Goal: Navigation & Orientation: Find specific page/section

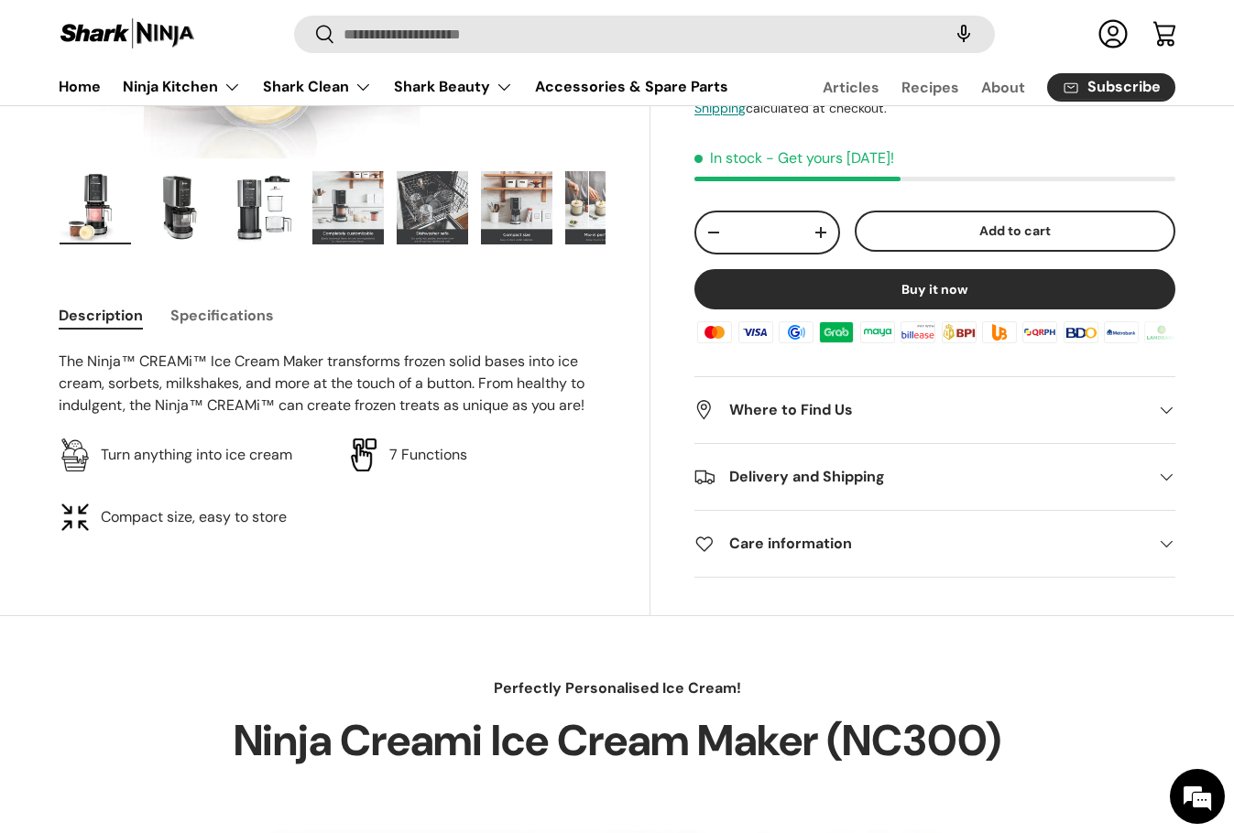
scroll to position [549, 0]
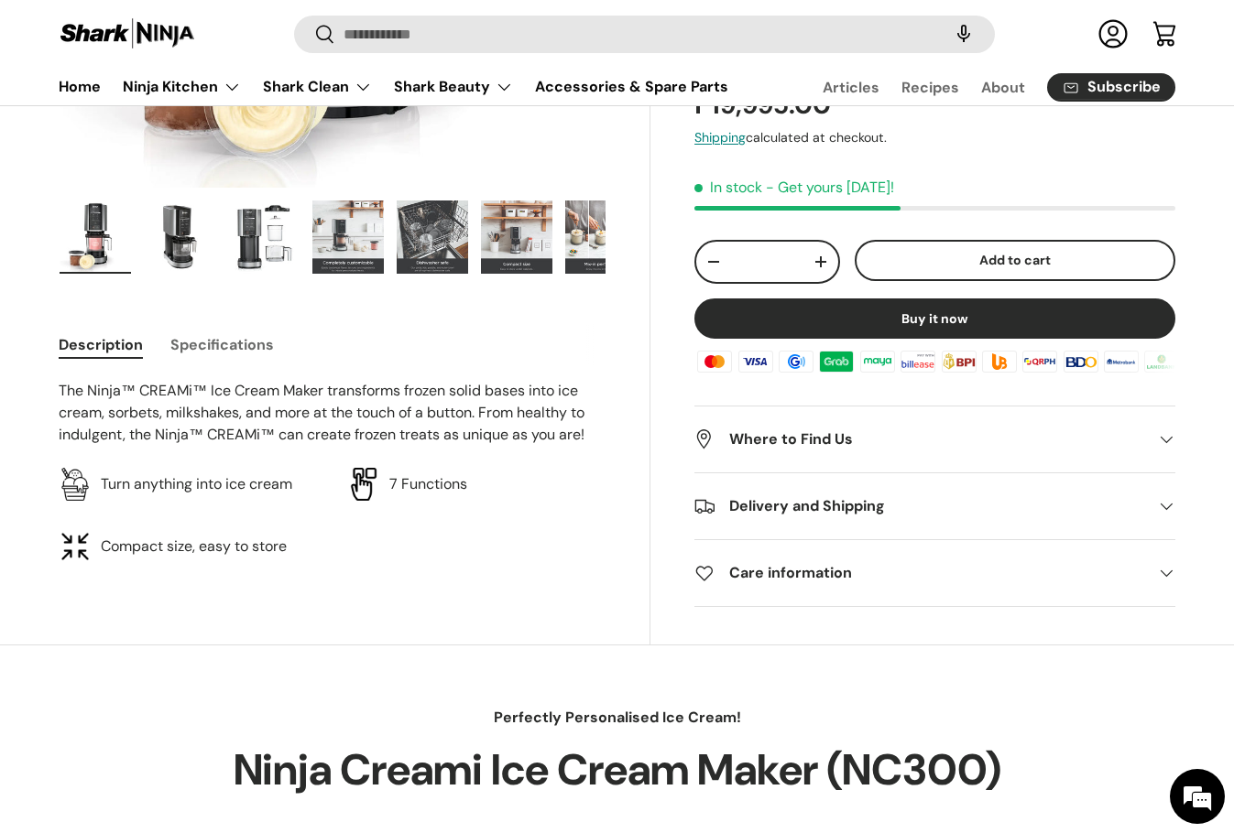
click at [811, 515] on h2 "Delivery and Shipping" at bounding box center [919, 506] width 451 height 22
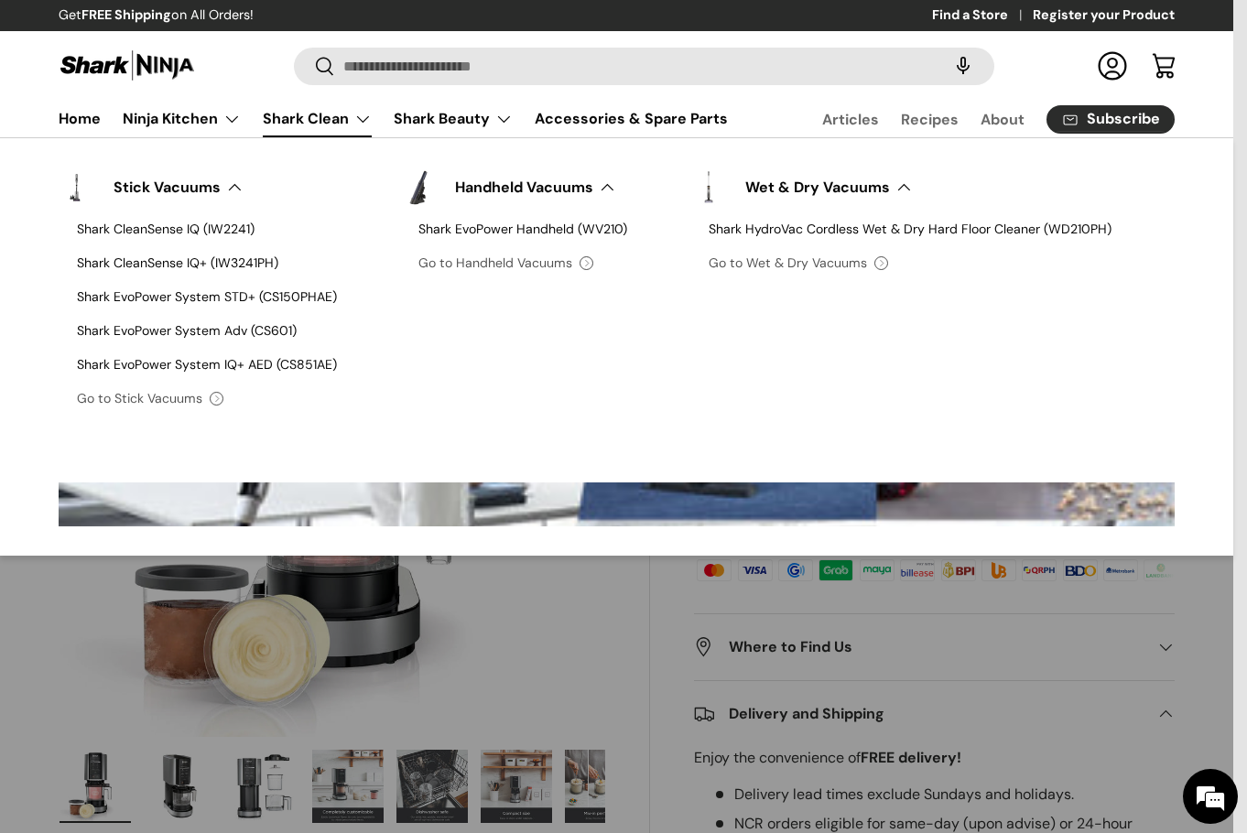
scroll to position [0, 0]
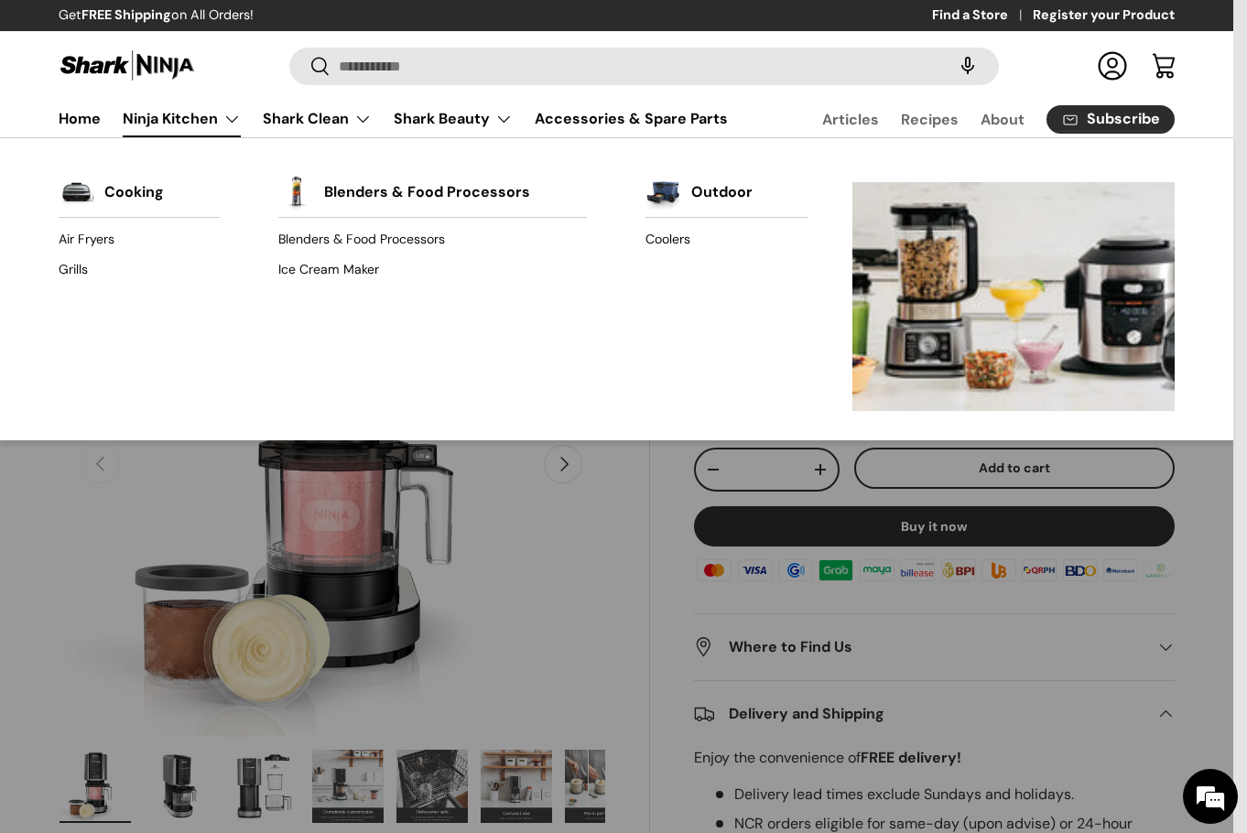
click at [180, 118] on link "Ninja Kitchen" at bounding box center [182, 119] width 118 height 37
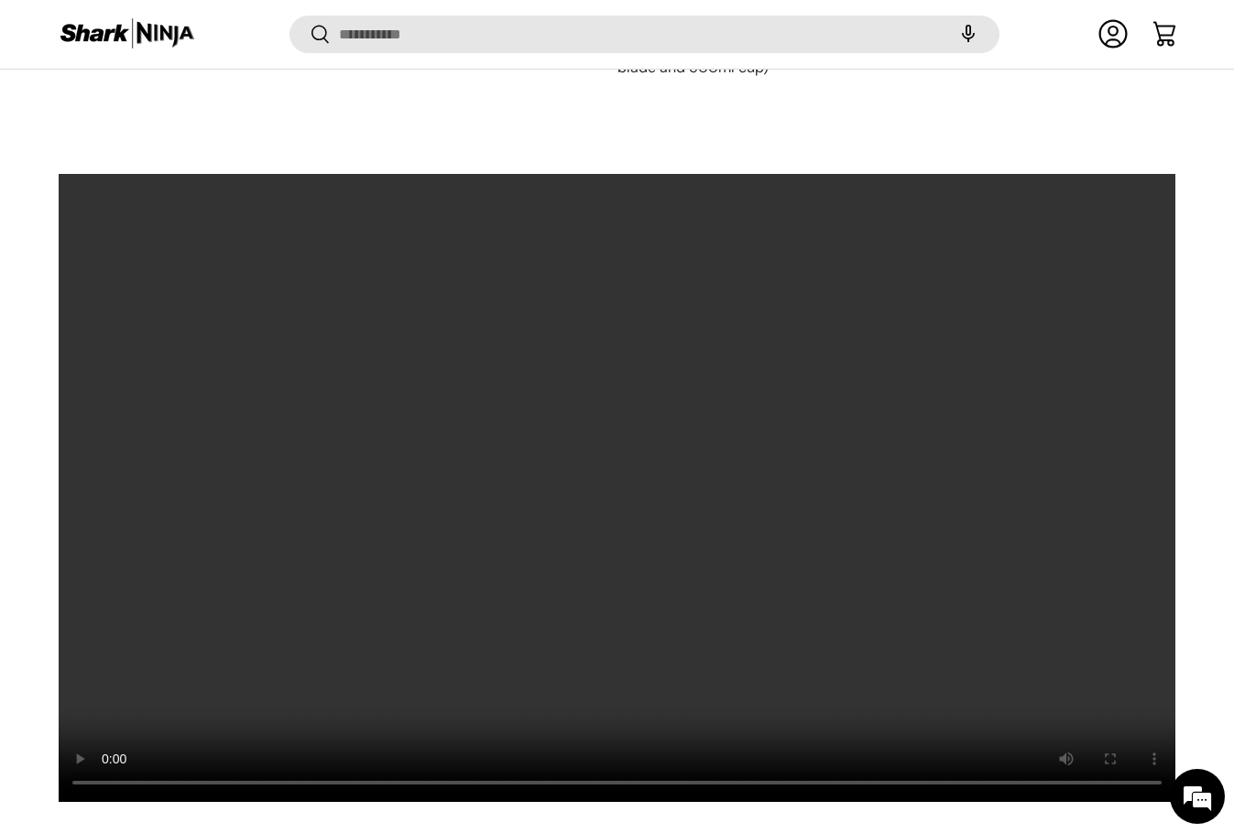
scroll to position [2561, 0]
